Goal: Task Accomplishment & Management: Complete application form

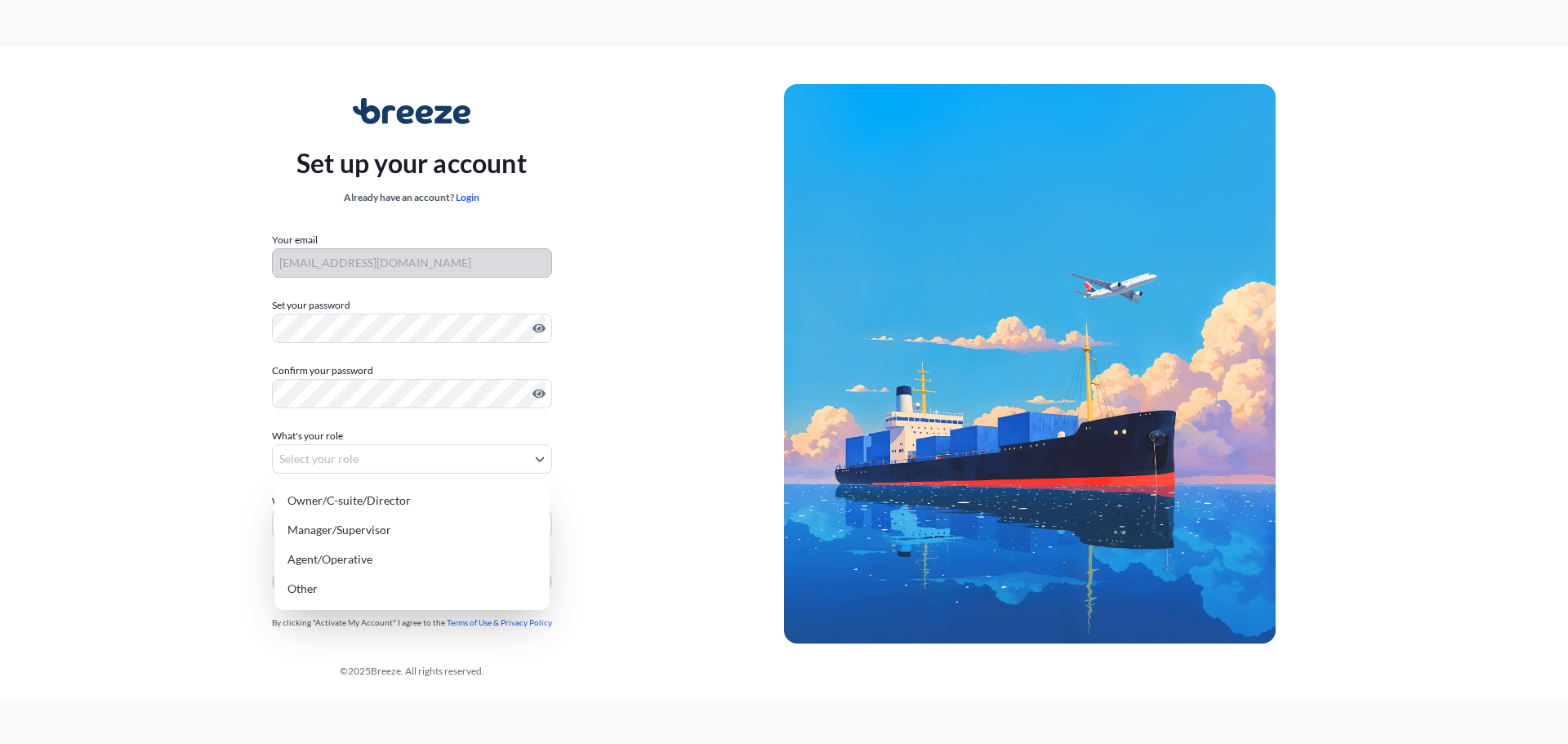
click at [371, 458] on body "Set up your account Already have an account? Login Your email [EMAIL_ADDRESS][D…" at bounding box center [784, 372] width 1568 height 744
click at [416, 499] on div "Owner/C-suite/Director" at bounding box center [412, 501] width 262 height 29
select select "owner/c-suite/director"
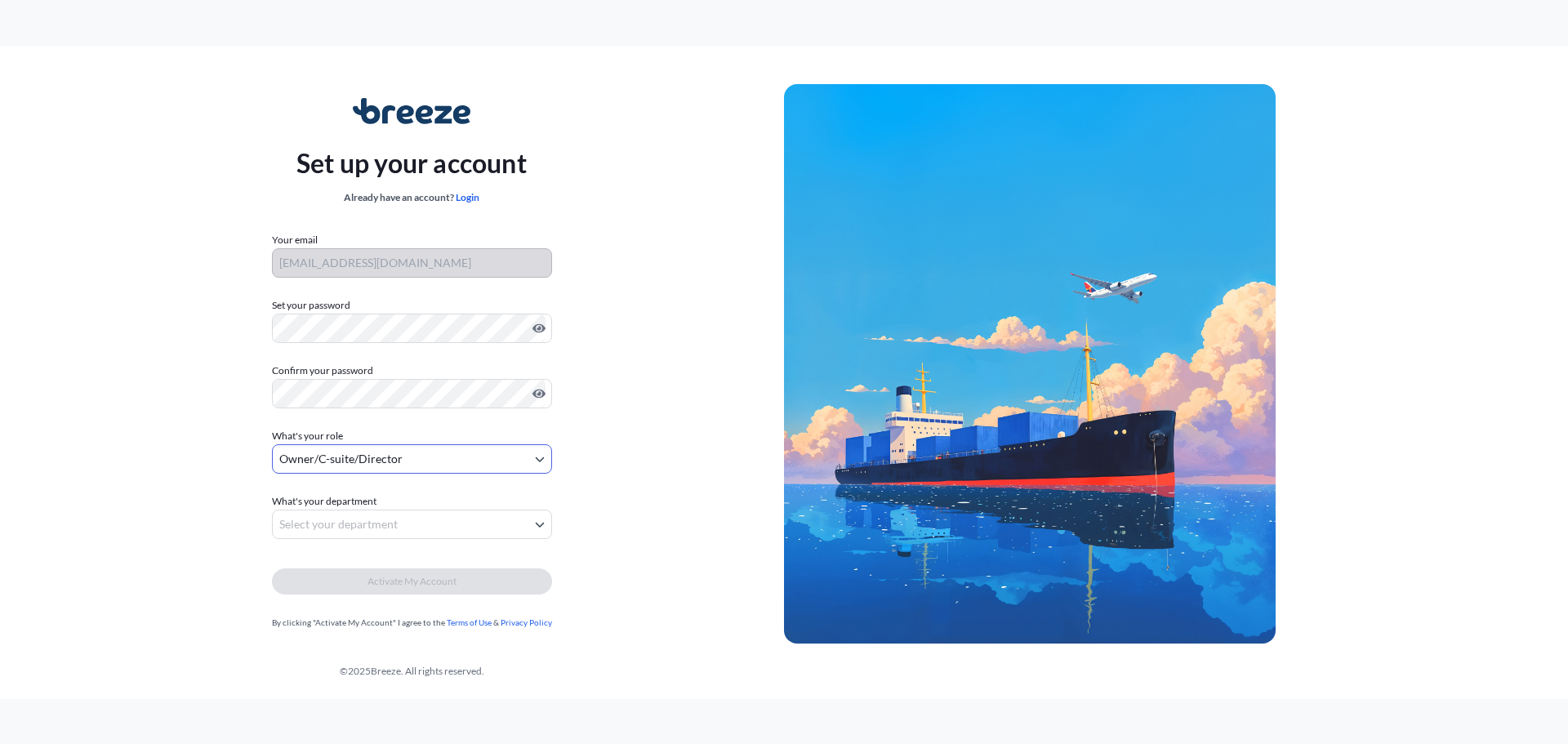
click at [391, 524] on body "Set up your account Already have an account? Login Your email [EMAIL_ADDRESS][D…" at bounding box center [784, 372] width 1568 height 744
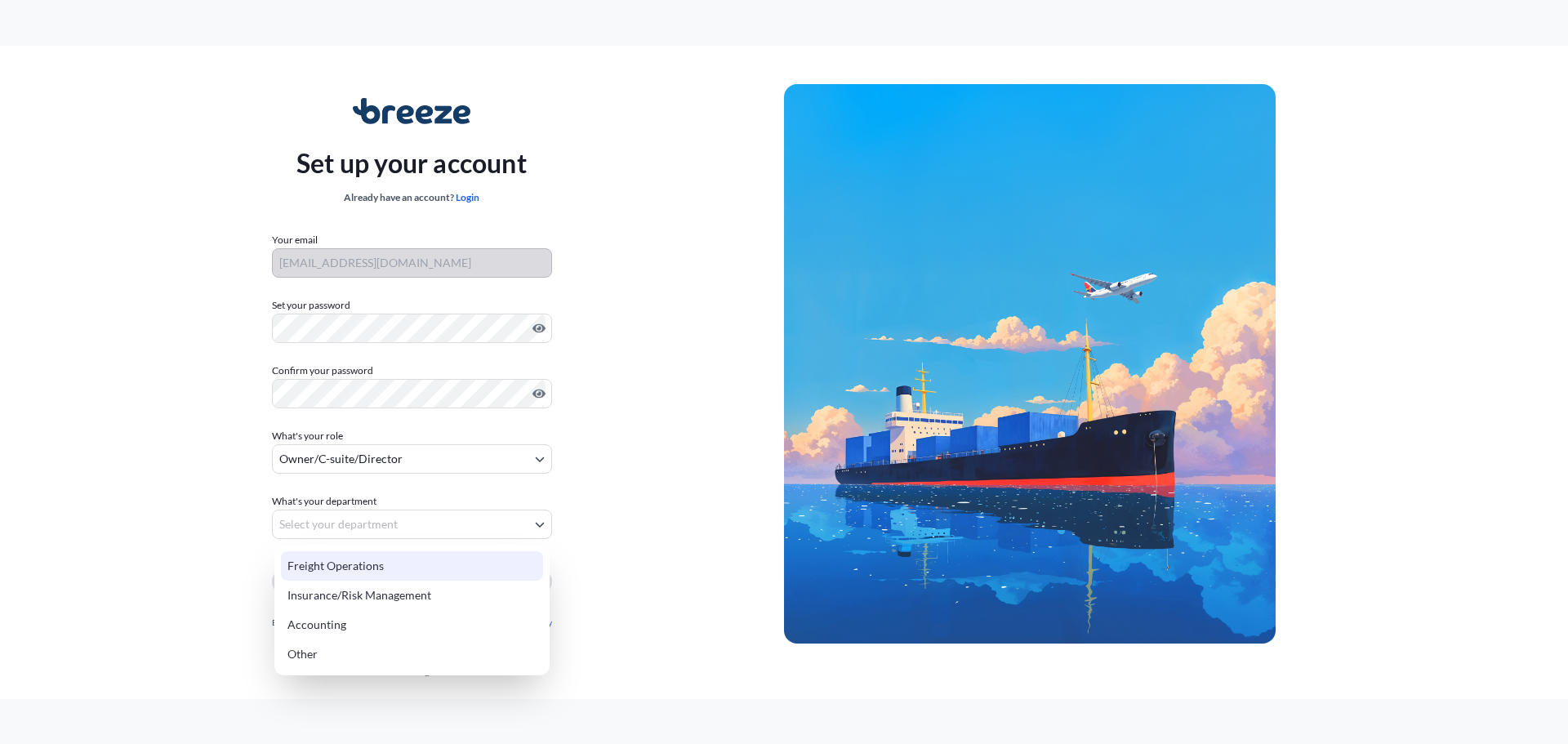
click at [397, 567] on div "Freight Operations" at bounding box center [412, 566] width 262 height 29
select select "freight operations"
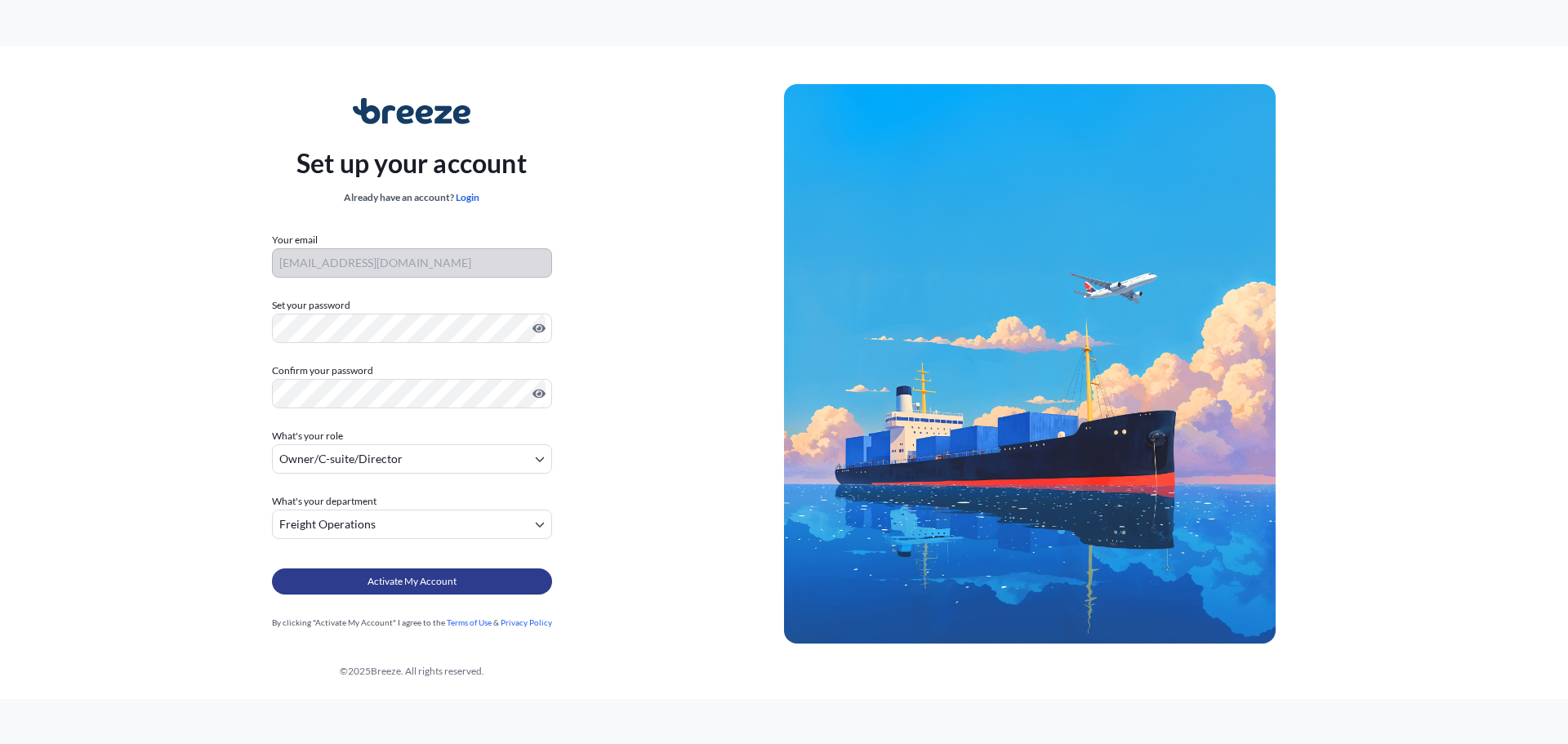
click at [411, 578] on span "Activate My Account" at bounding box center [412, 582] width 89 height 16
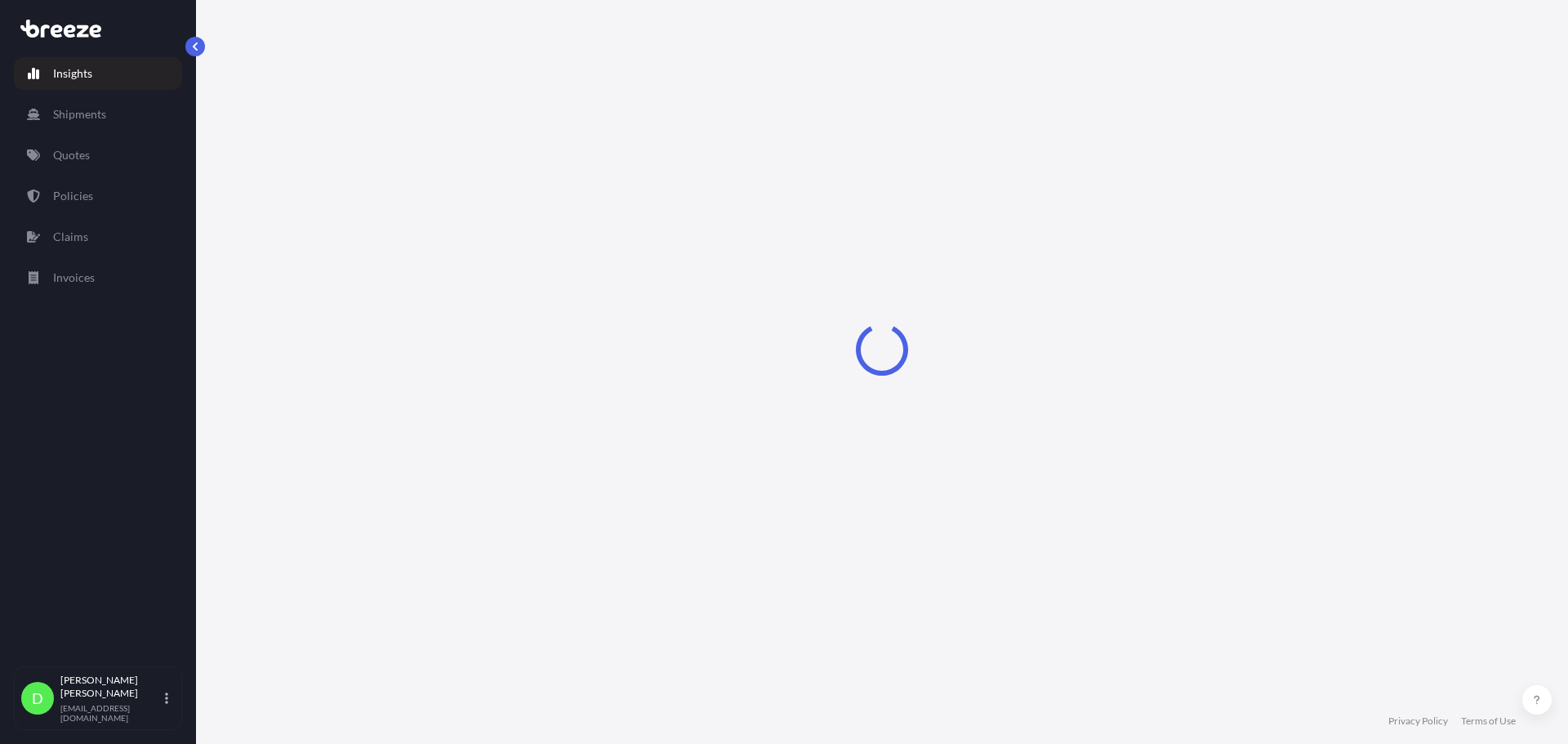
select select "2025"
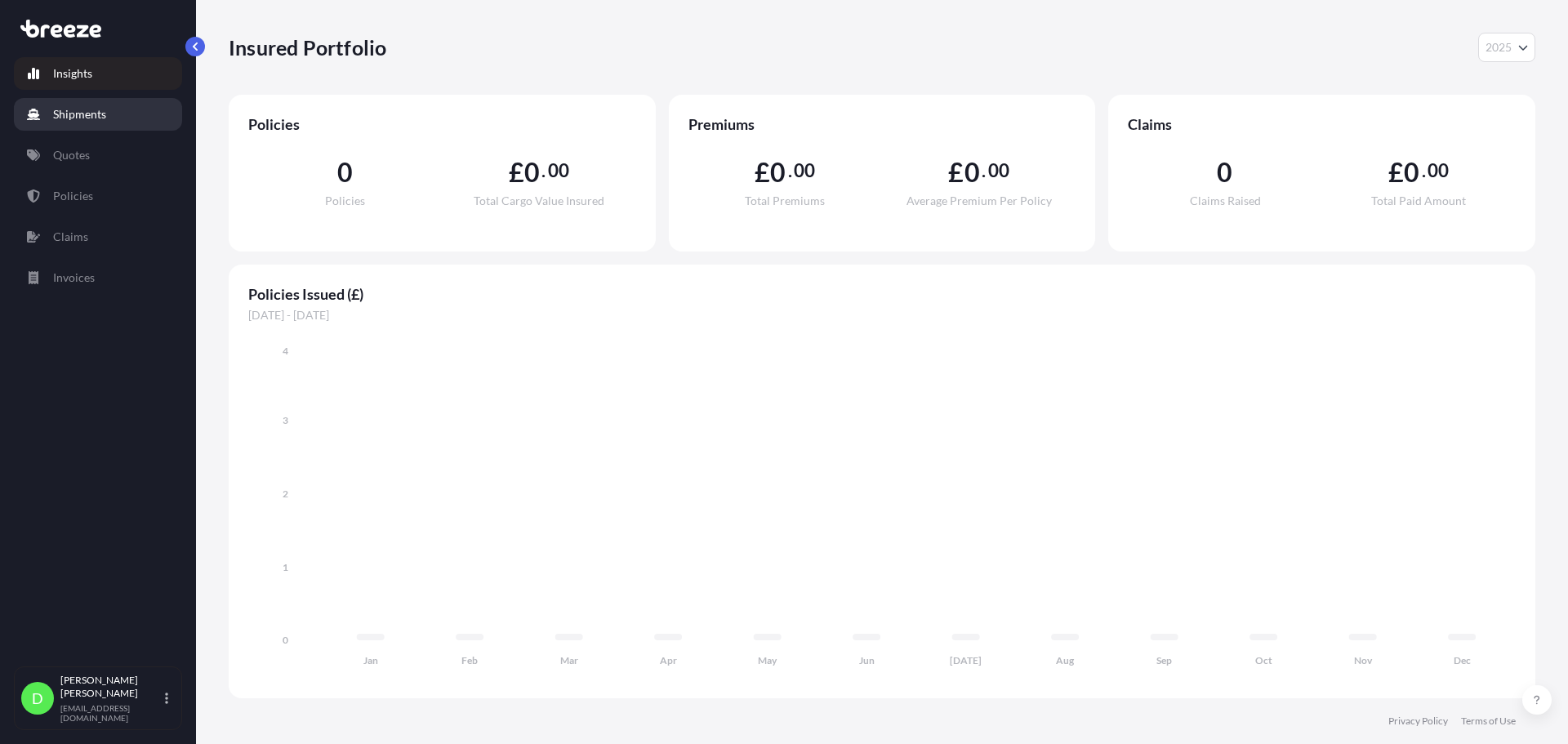
click at [64, 111] on p "Shipments" at bounding box center [79, 115] width 53 height 16
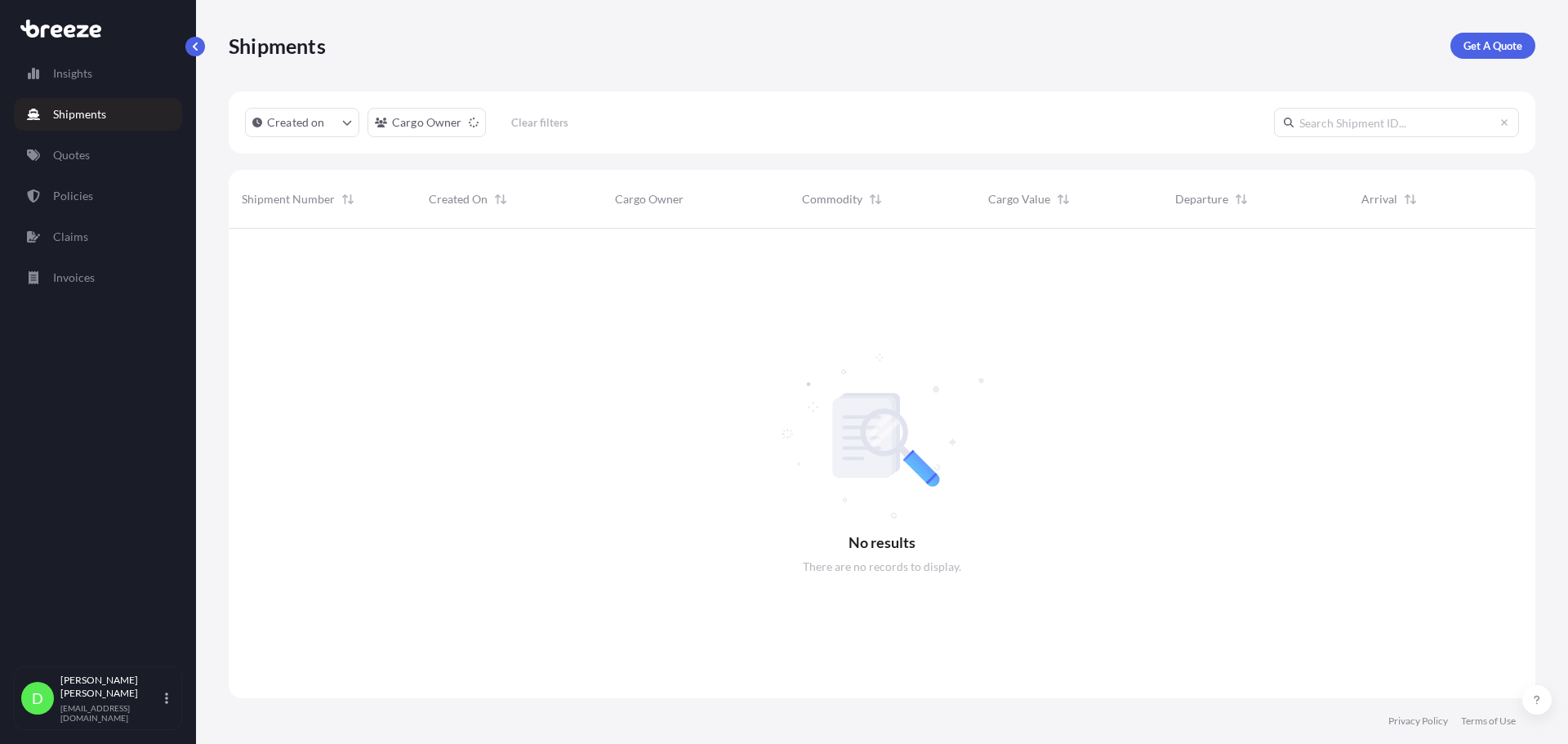
scroll to position [516, 1294]
click at [70, 160] on p "Quotes" at bounding box center [71, 155] width 37 height 16
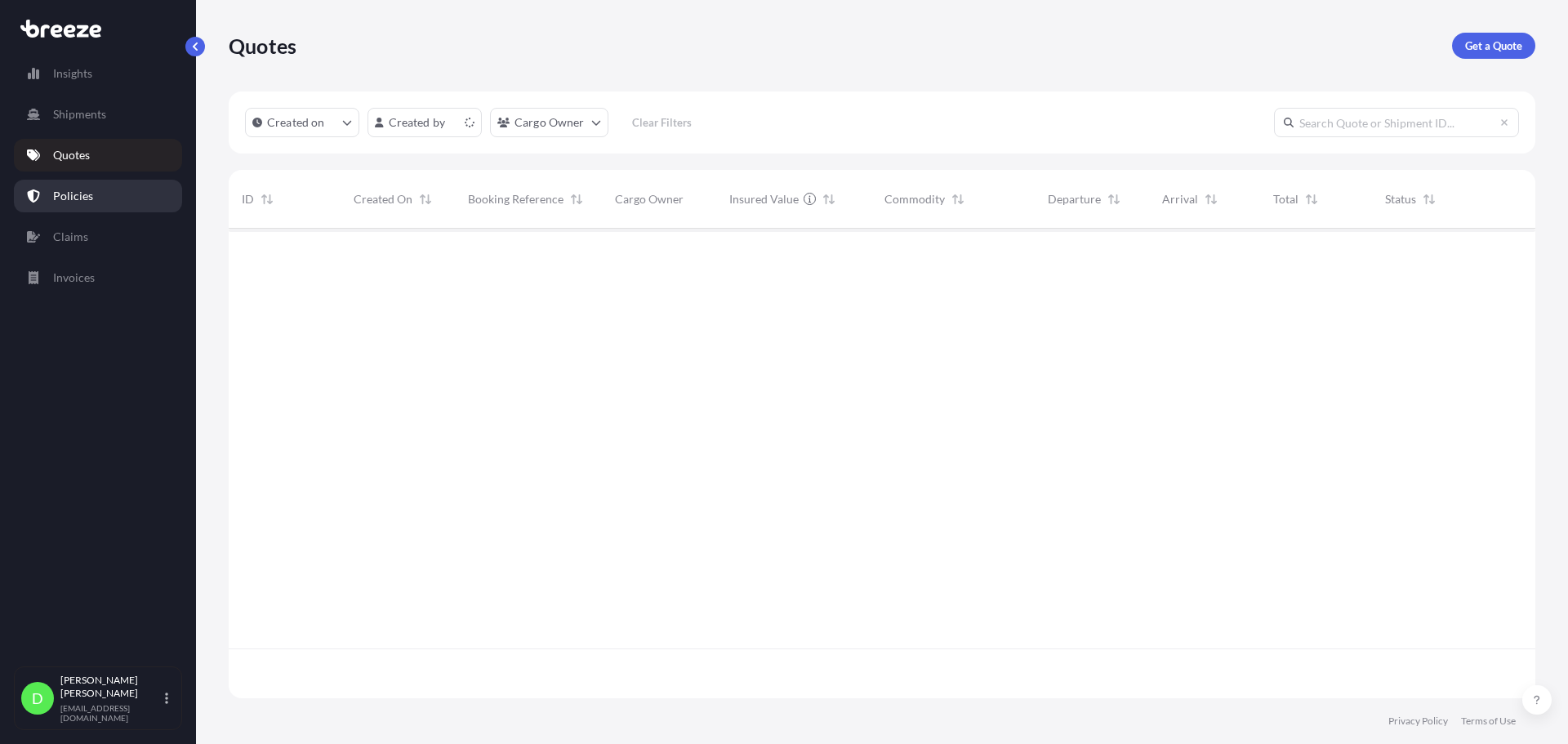
scroll to position [466, 1294]
click at [75, 189] on p "Policies" at bounding box center [73, 196] width 40 height 16
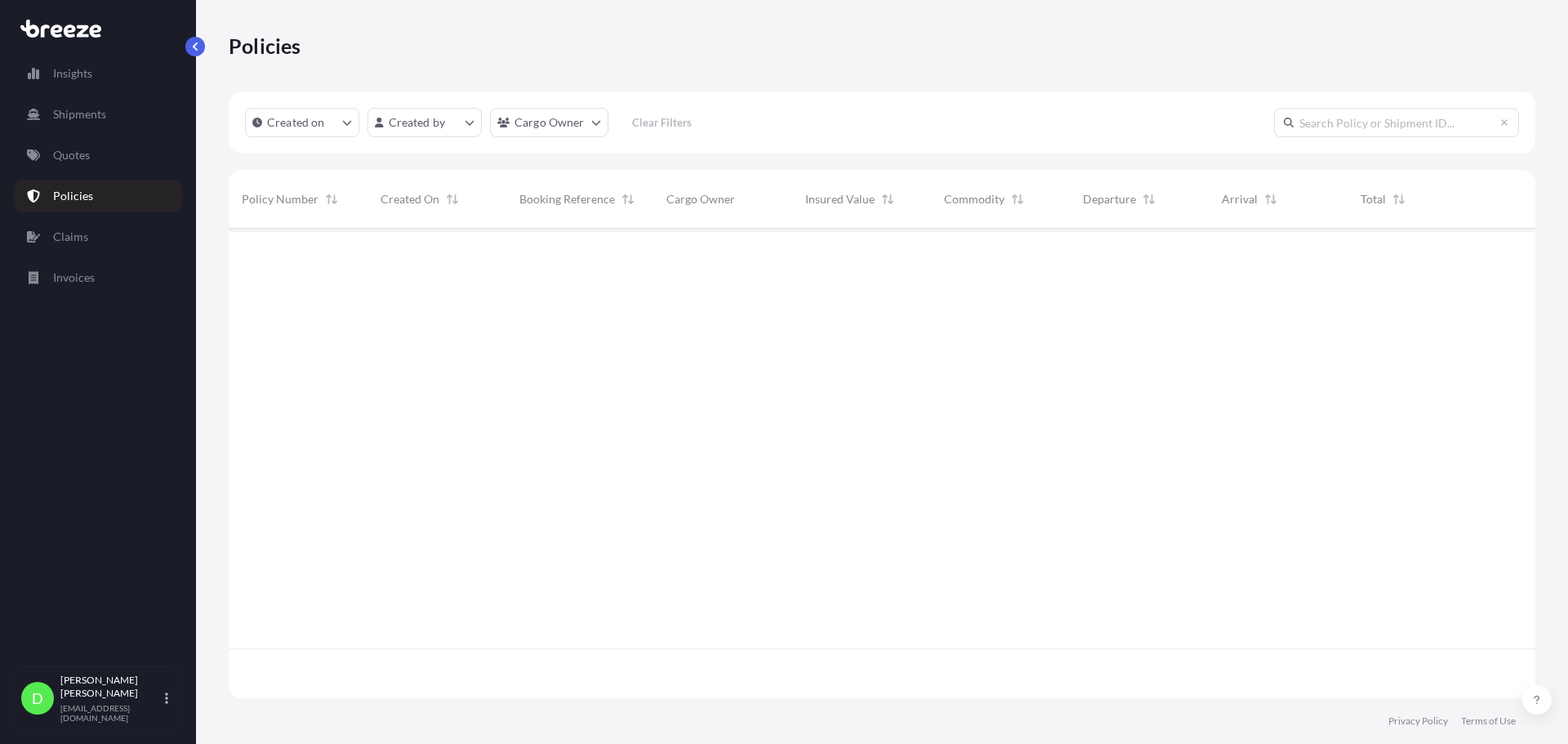
scroll to position [466, 1294]
click at [70, 243] on p "Claims" at bounding box center [70, 237] width 35 height 16
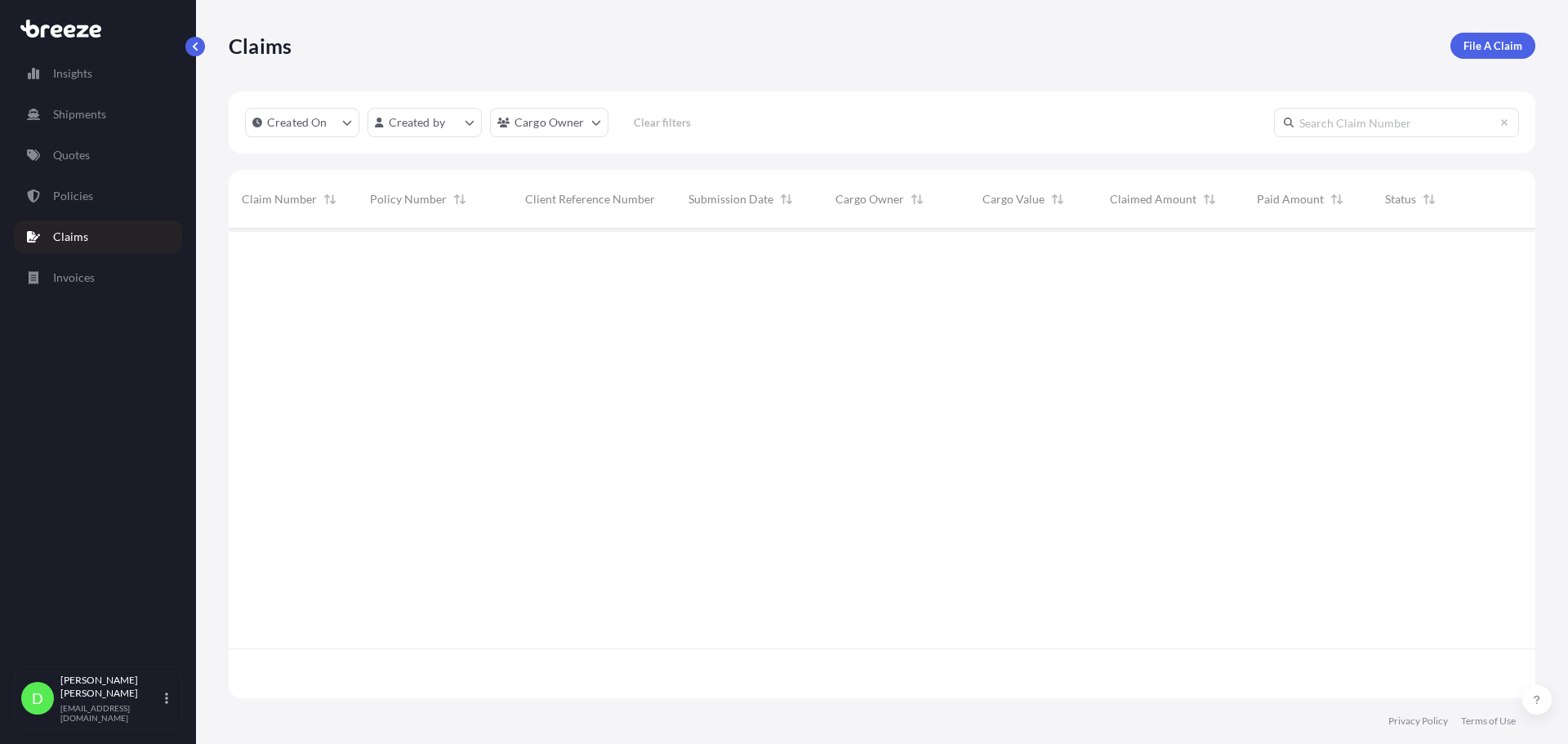
scroll to position [466, 1294]
click at [66, 274] on p "Invoices" at bounding box center [74, 278] width 42 height 16
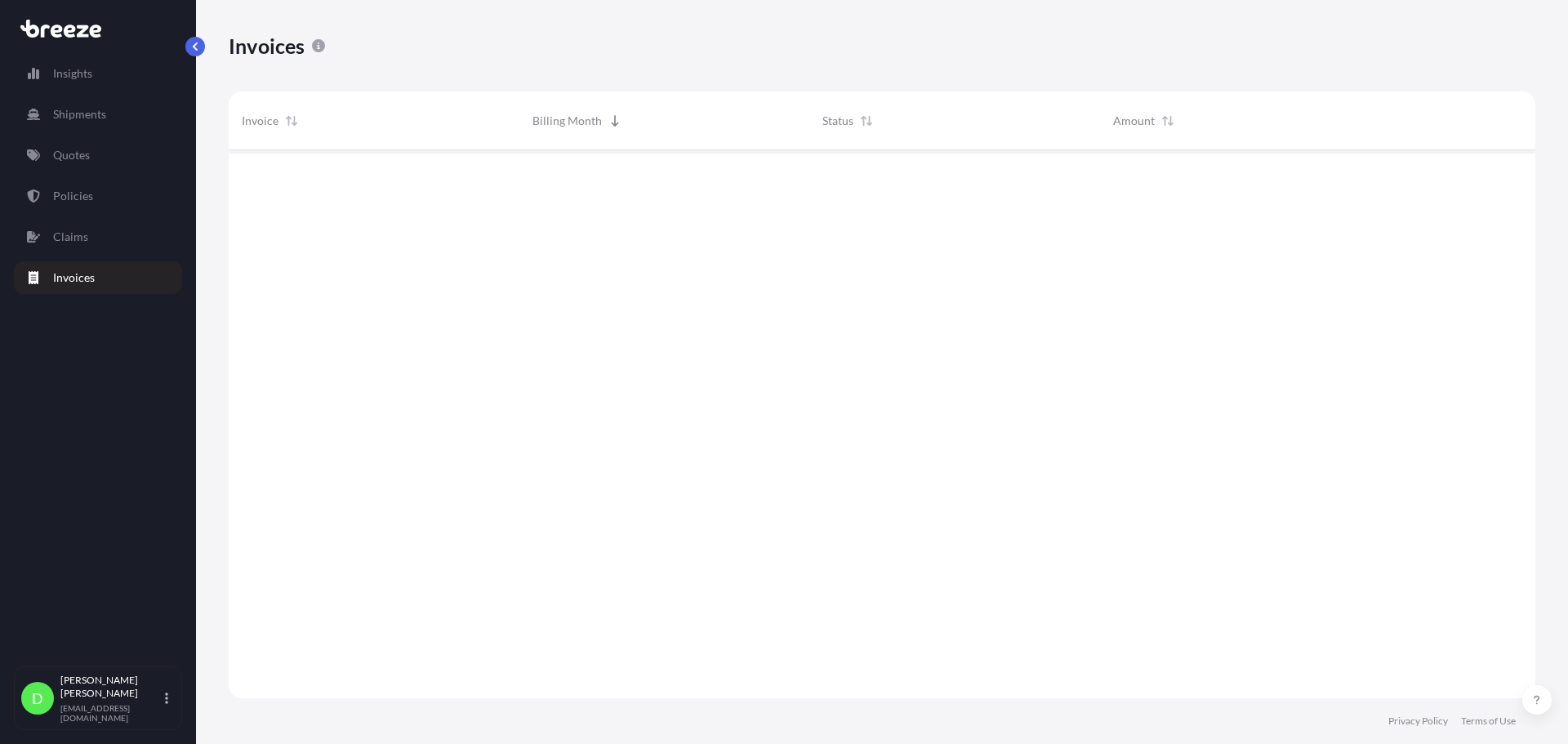
scroll to position [595, 1294]
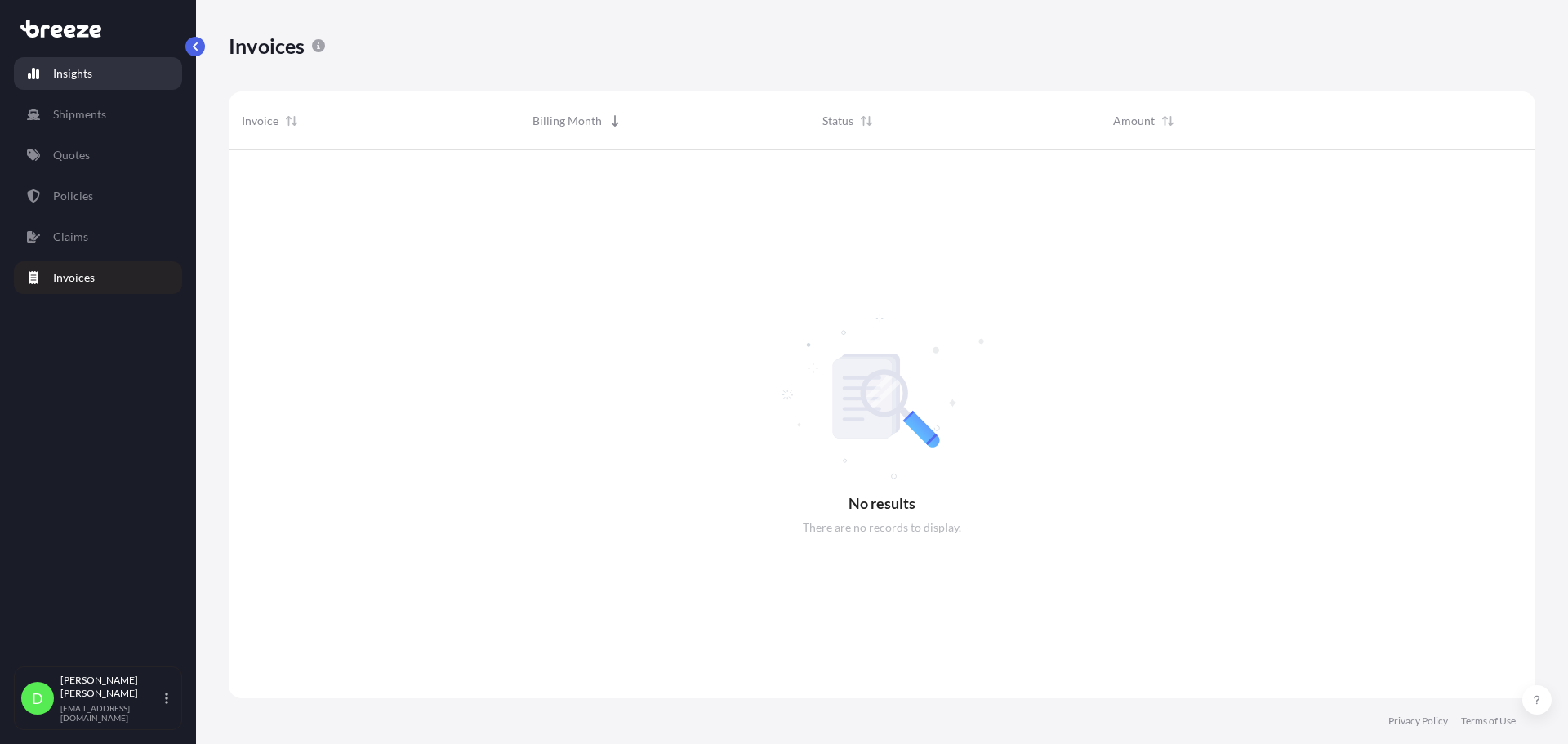
click at [51, 70] on link "Insights" at bounding box center [97, 74] width 168 height 33
select select "2025"
